Goal: Find specific page/section: Find specific page/section

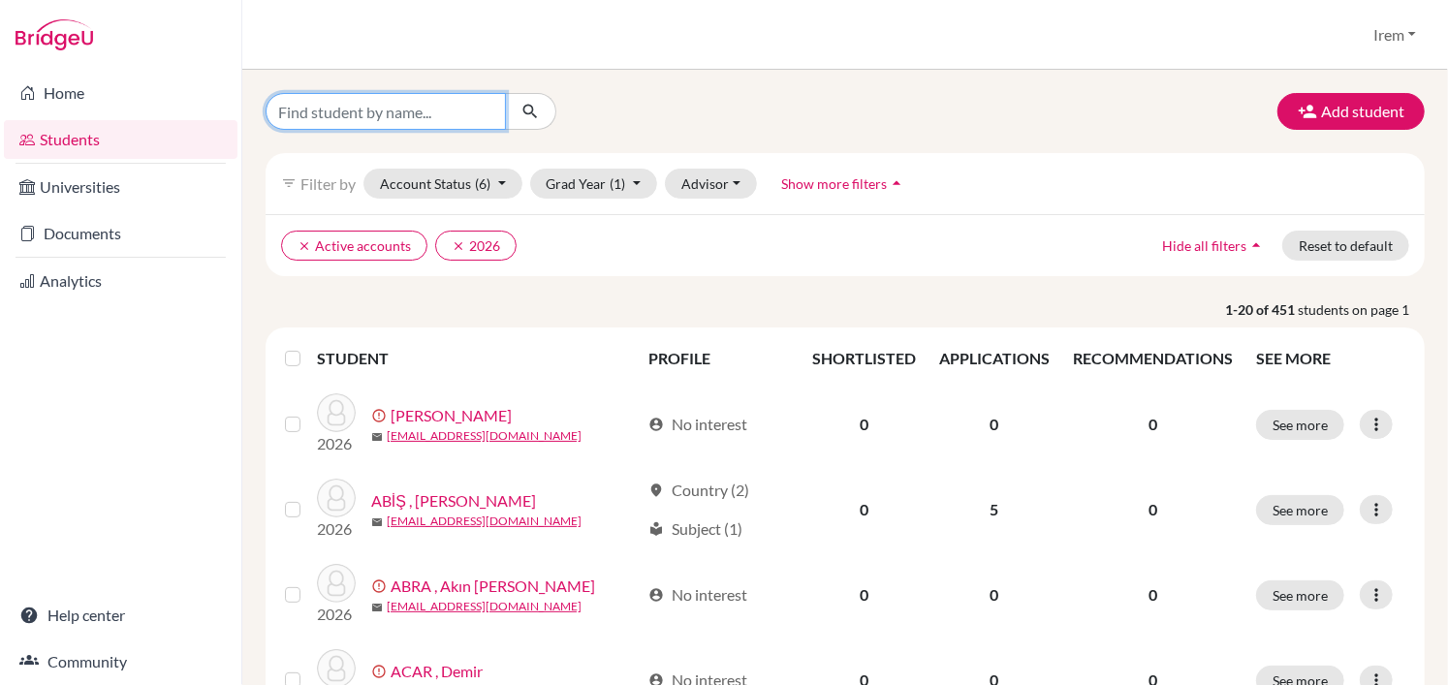
click at [463, 113] on input "Find student by name..." at bounding box center [386, 111] width 240 height 37
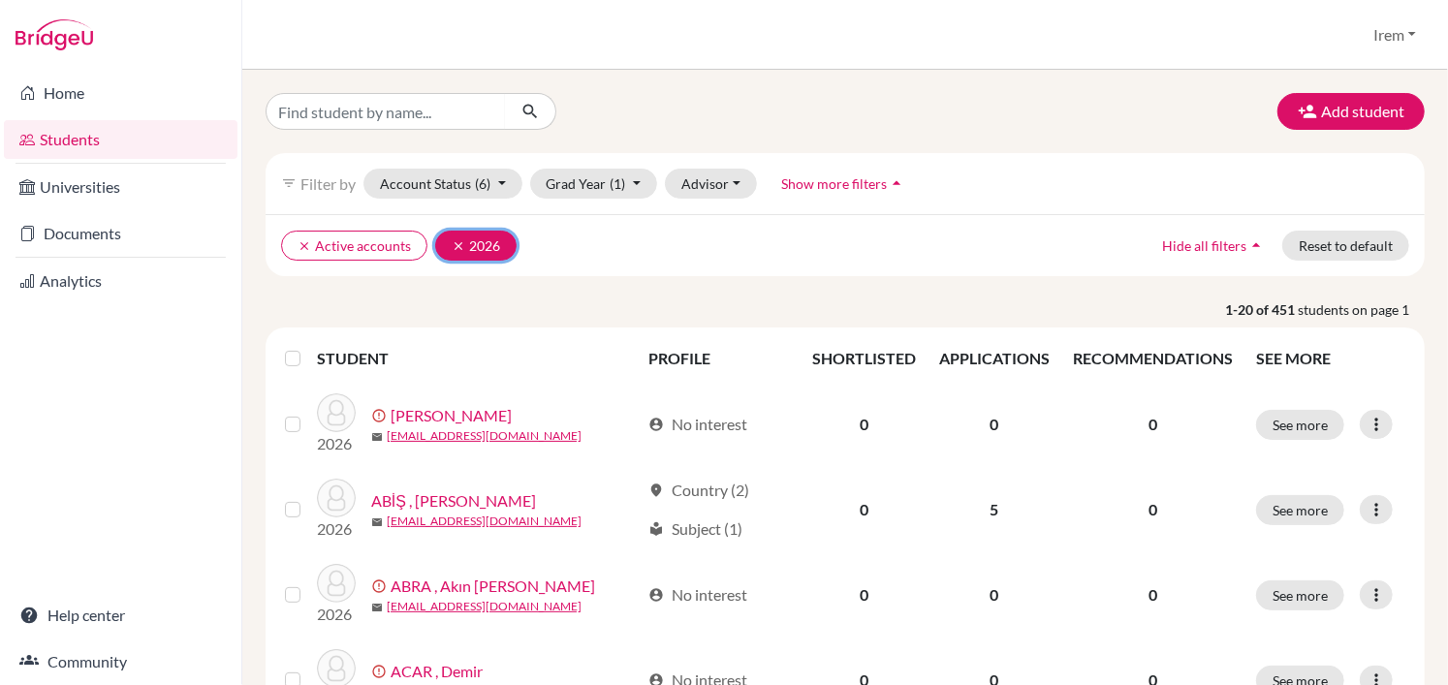
click at [454, 243] on icon "clear" at bounding box center [459, 246] width 14 height 14
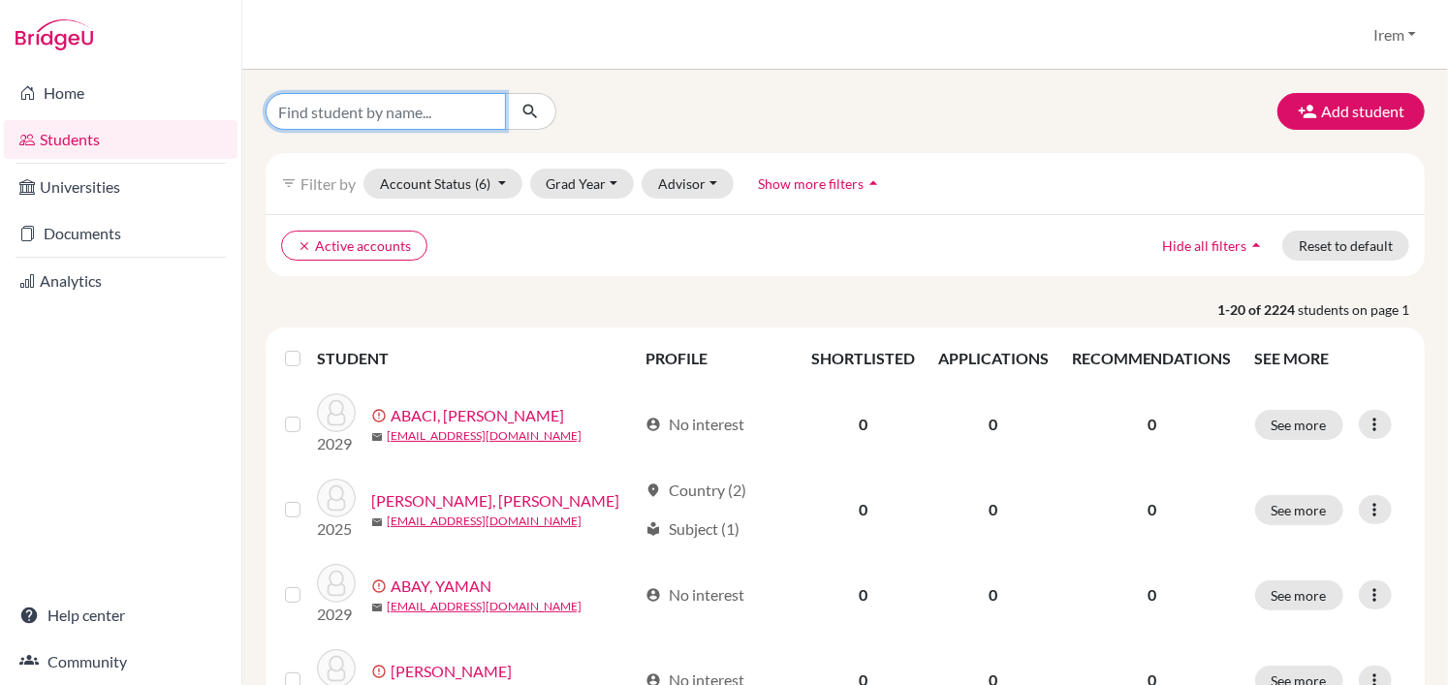
click at [416, 121] on input "Find student by name..." at bounding box center [386, 111] width 240 height 37
type input "onaran"
click at [533, 119] on icon "submit" at bounding box center [530, 111] width 19 height 19
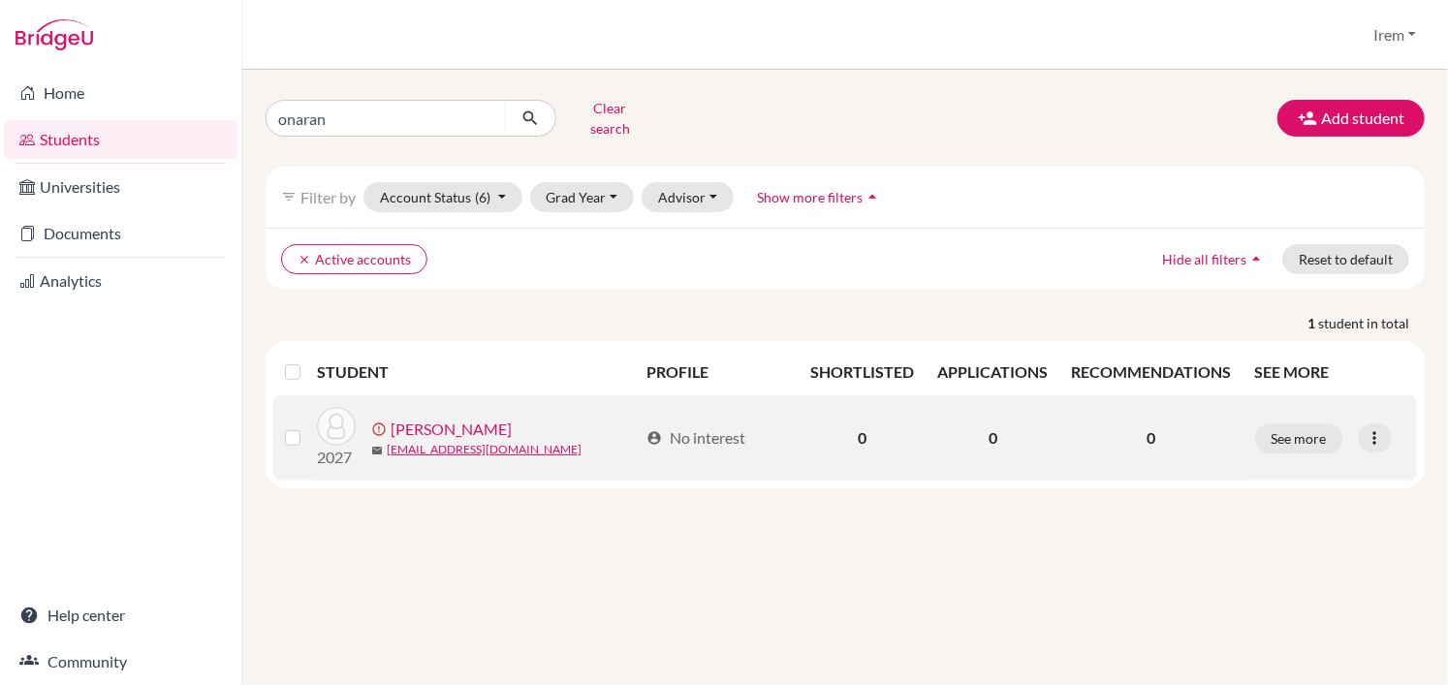
click at [457, 418] on link "[PERSON_NAME]" at bounding box center [451, 429] width 121 height 23
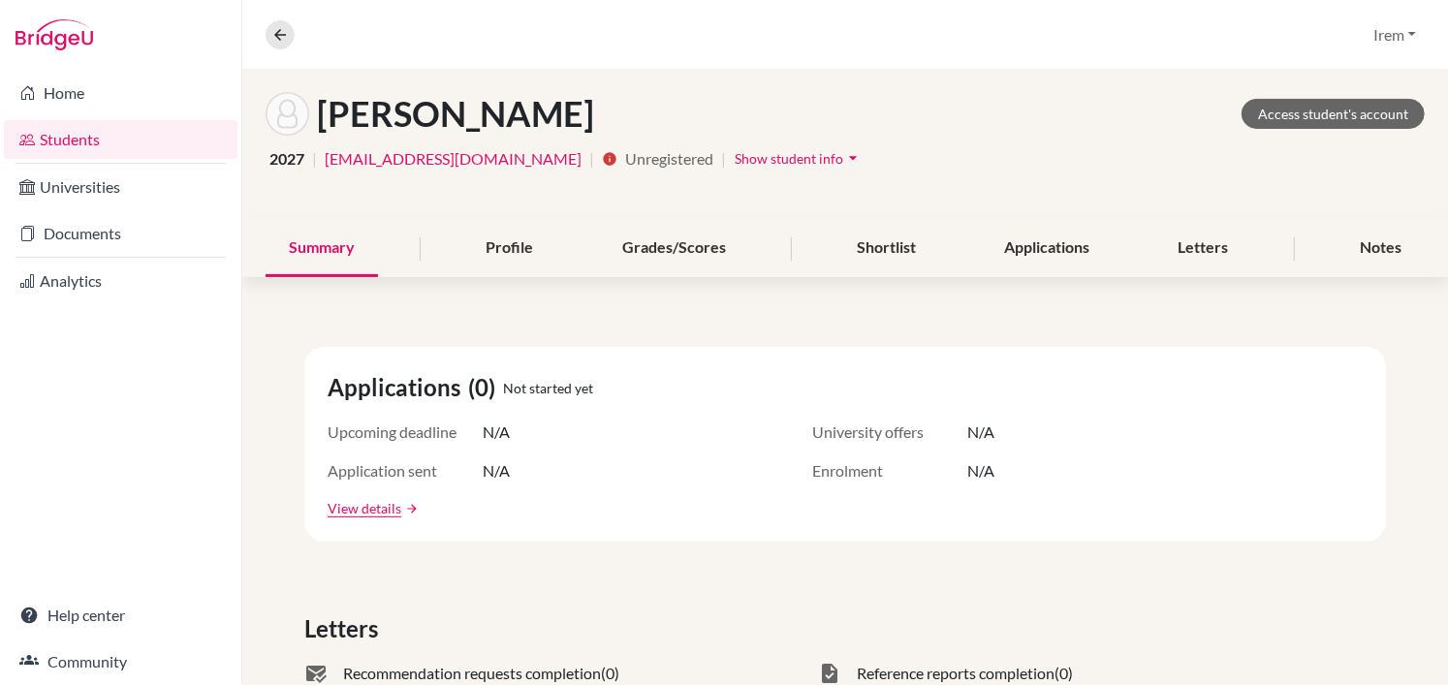
scroll to position [97, 0]
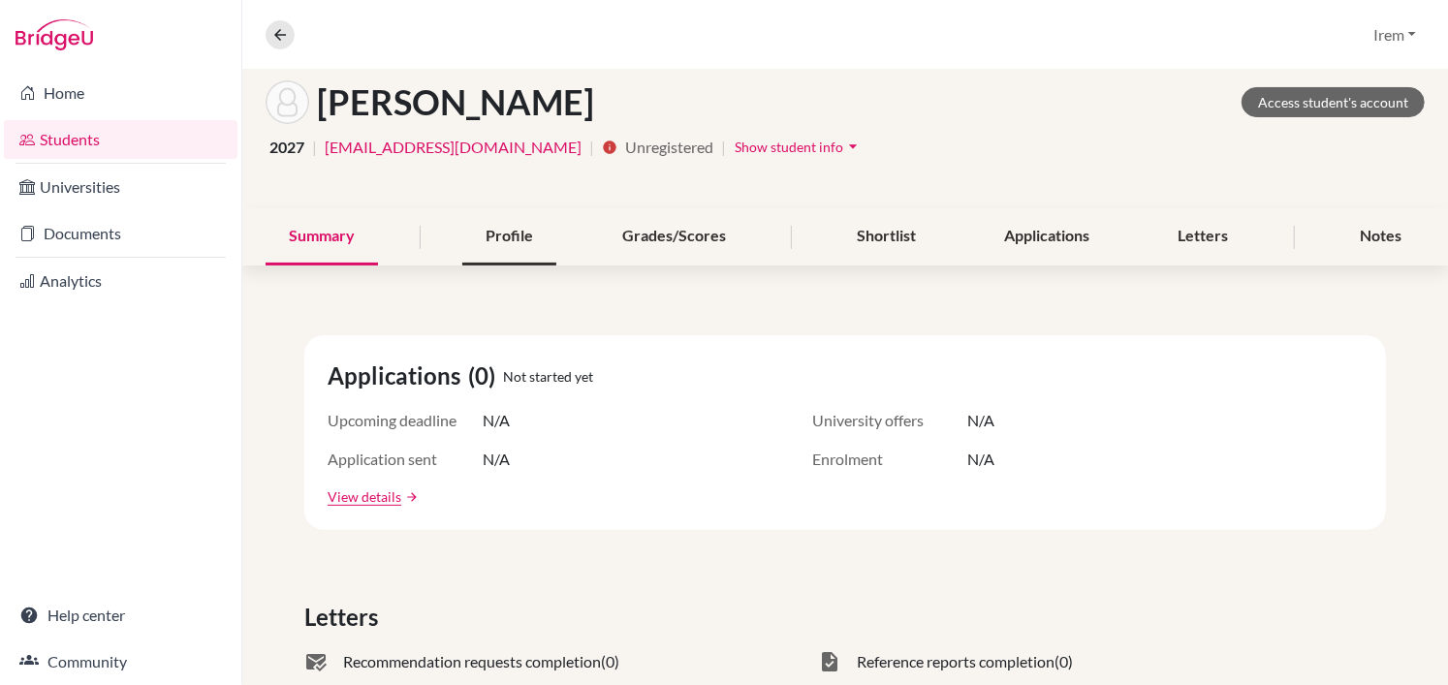
click at [491, 226] on div "Profile" at bounding box center [509, 236] width 94 height 57
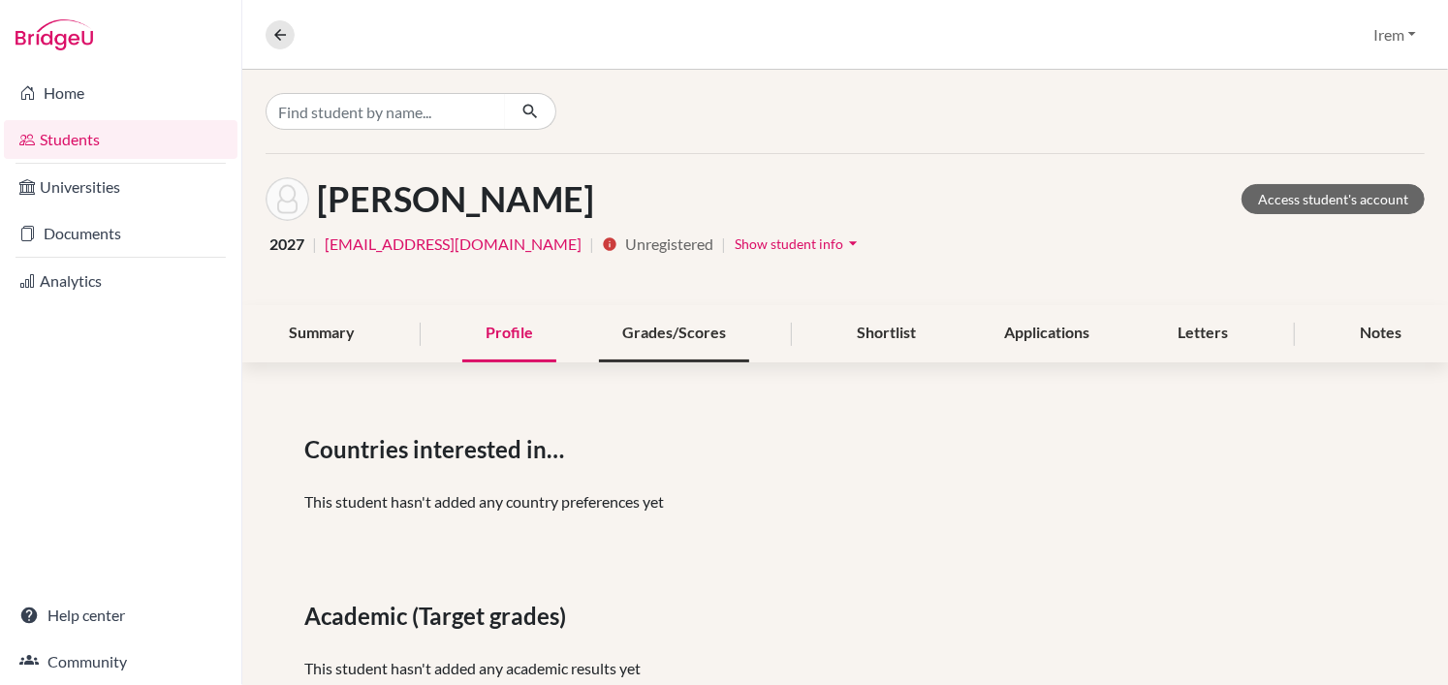
click at [719, 344] on div "Grades/Scores" at bounding box center [674, 333] width 150 height 57
